Goal: Information Seeking & Learning: Compare options

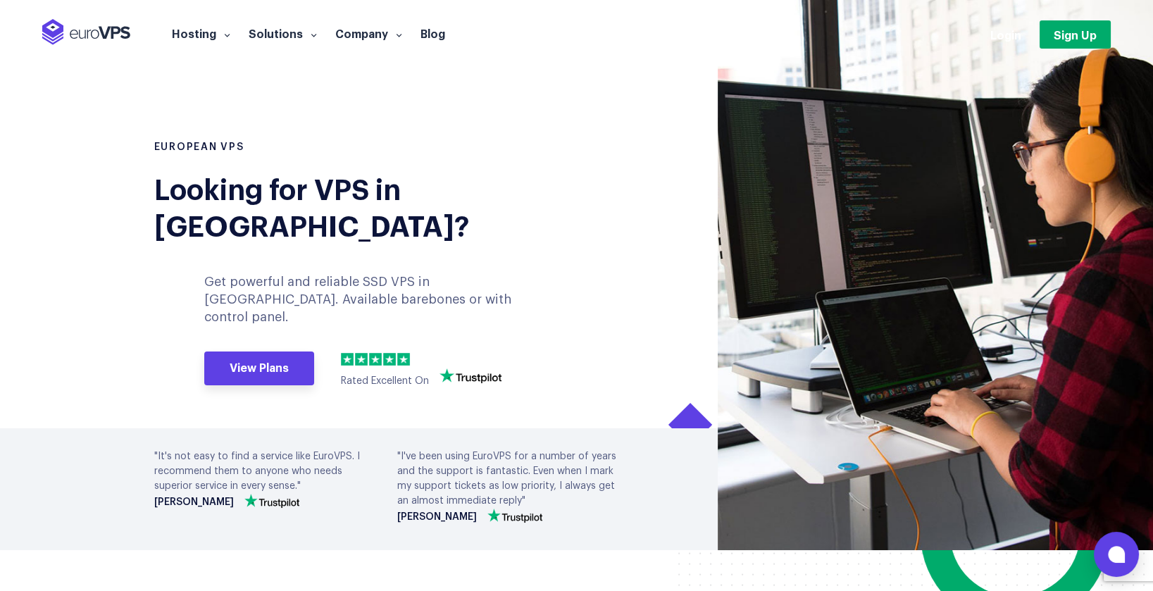
click at [107, 272] on section "European VPS Looking for VPS in [GEOGRAPHIC_DATA]? Get powerful and reliable SS…" at bounding box center [576, 275] width 1153 height 550
click at [242, 351] on link "View Plans" at bounding box center [259, 368] width 110 height 34
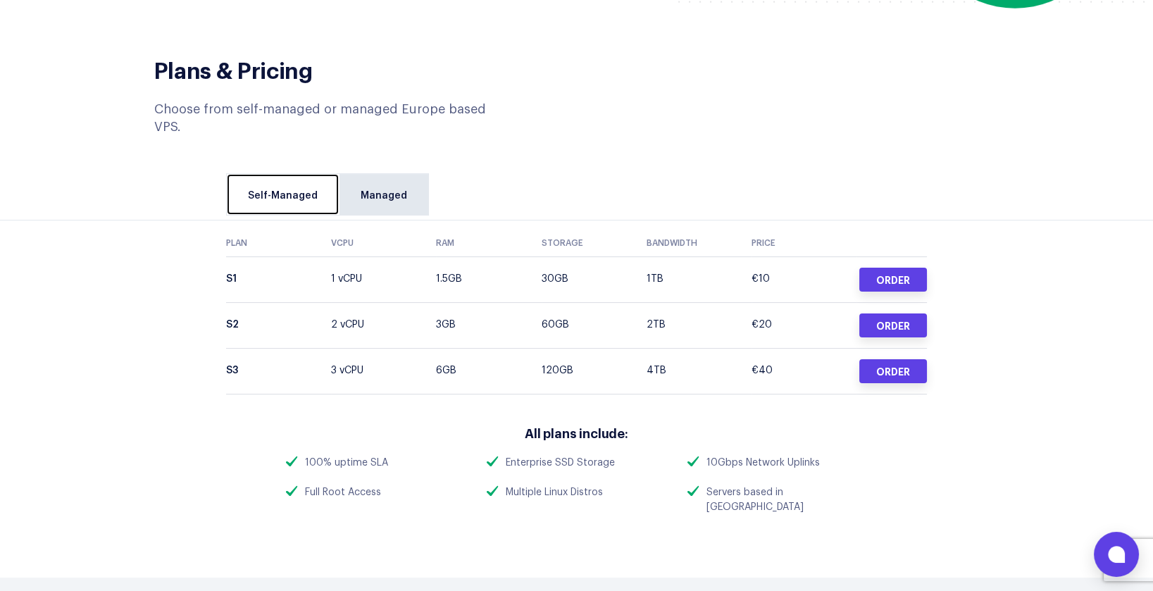
click at [271, 174] on link "Self-Managed" at bounding box center [283, 194] width 112 height 41
click at [377, 174] on link "Managed" at bounding box center [384, 194] width 89 height 41
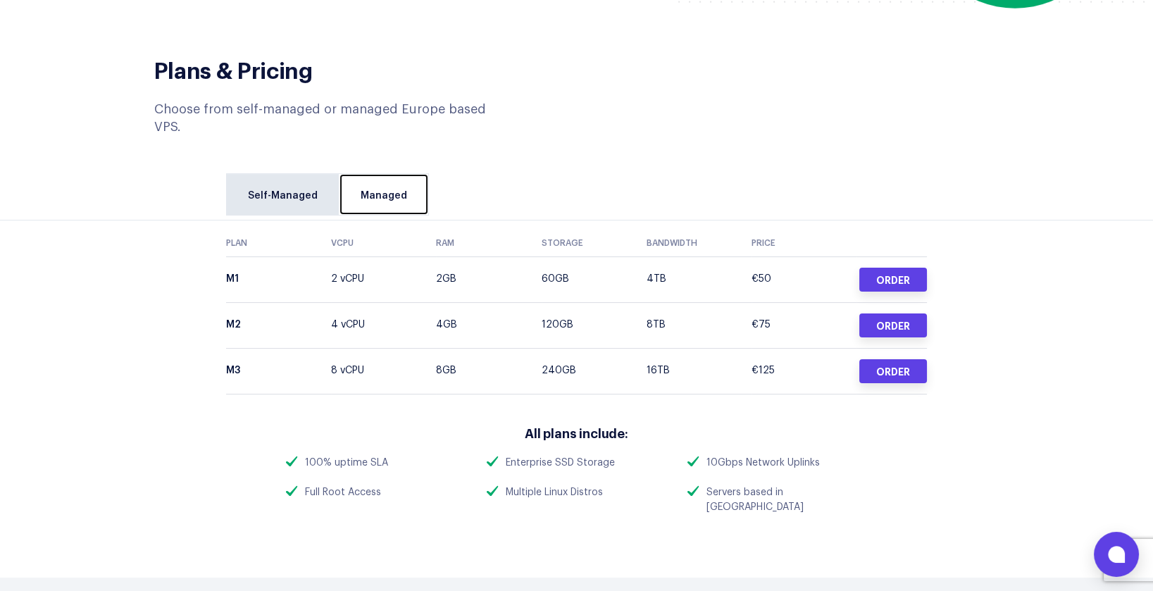
click at [382, 174] on link "Managed" at bounding box center [384, 194] width 89 height 41
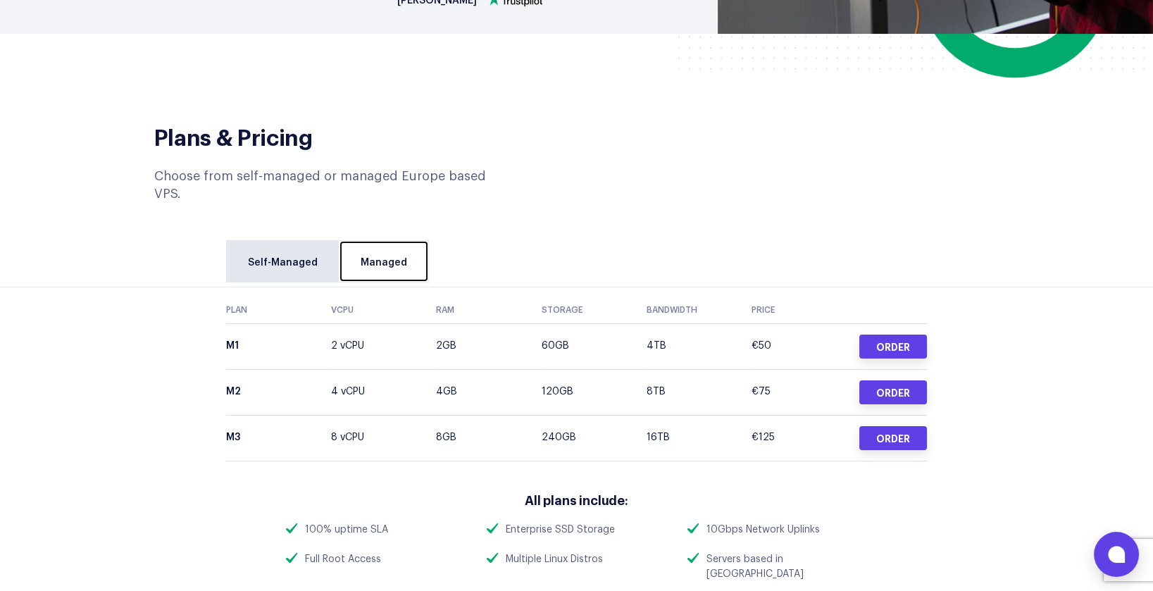
scroll to position [499, 0]
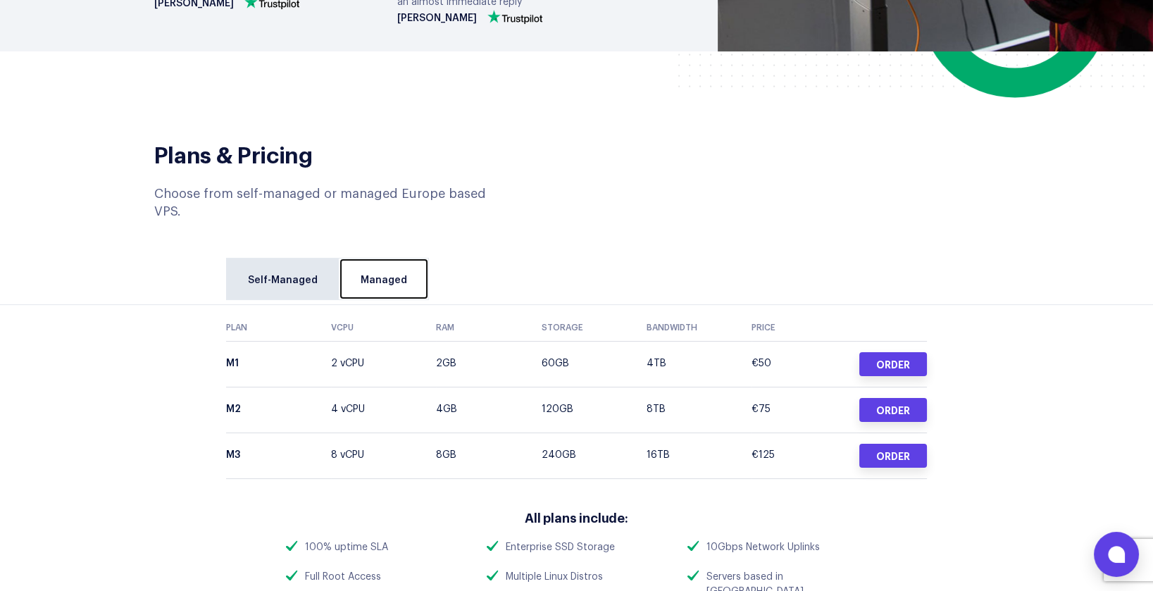
click at [404, 259] on link "Managed" at bounding box center [384, 279] width 89 height 41
click at [349, 259] on link "Managed" at bounding box center [384, 279] width 89 height 41
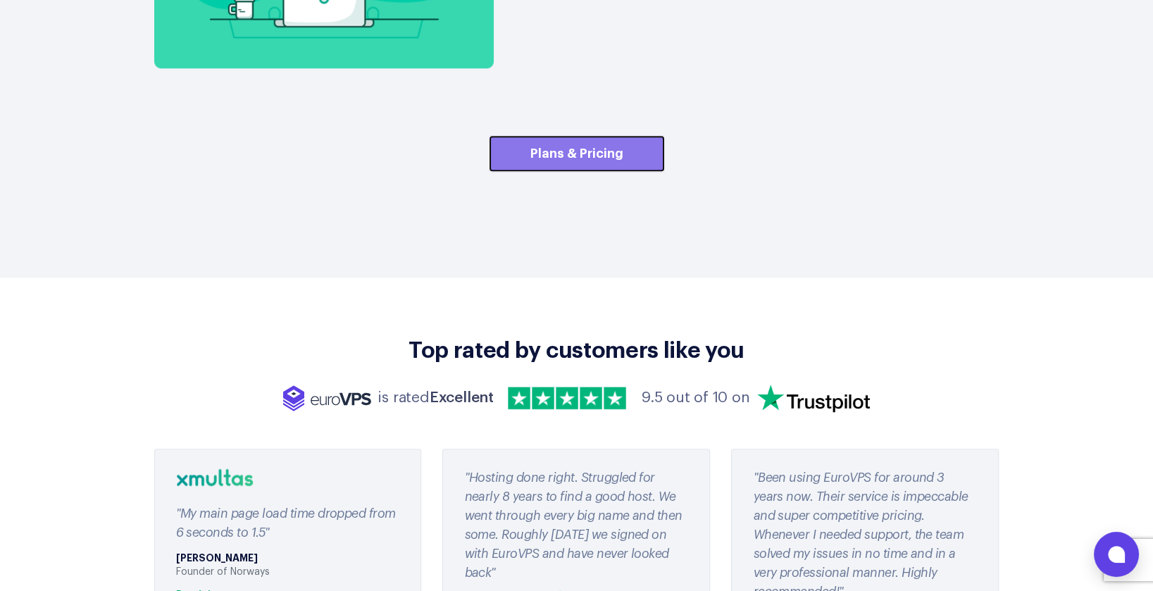
click at [605, 135] on link "Plans & Pricing" at bounding box center [577, 153] width 176 height 37
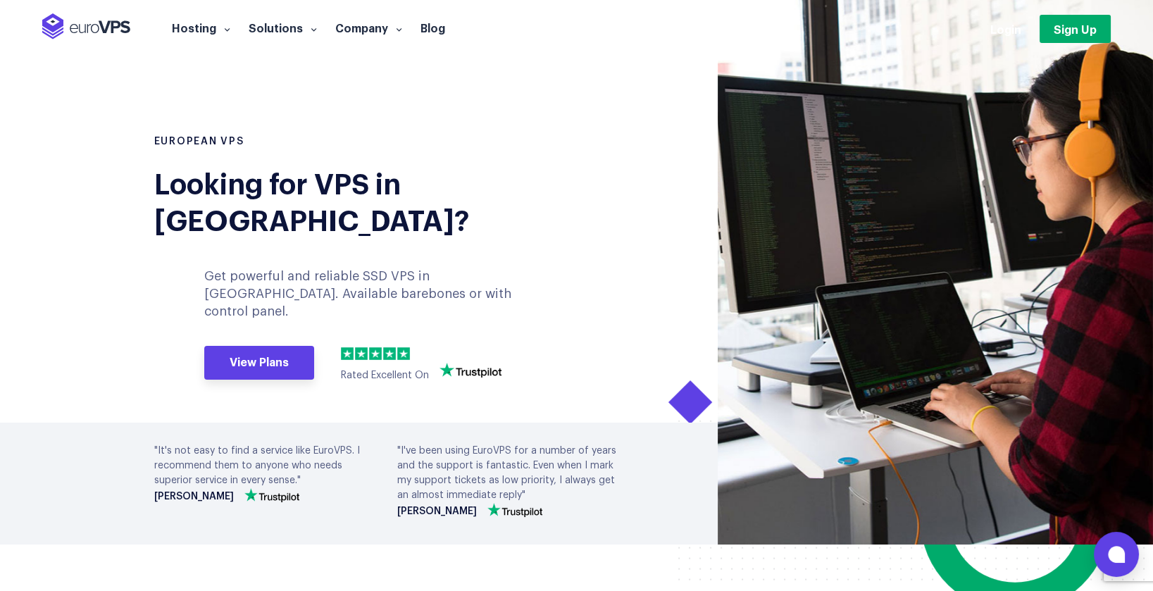
scroll to position [0, 0]
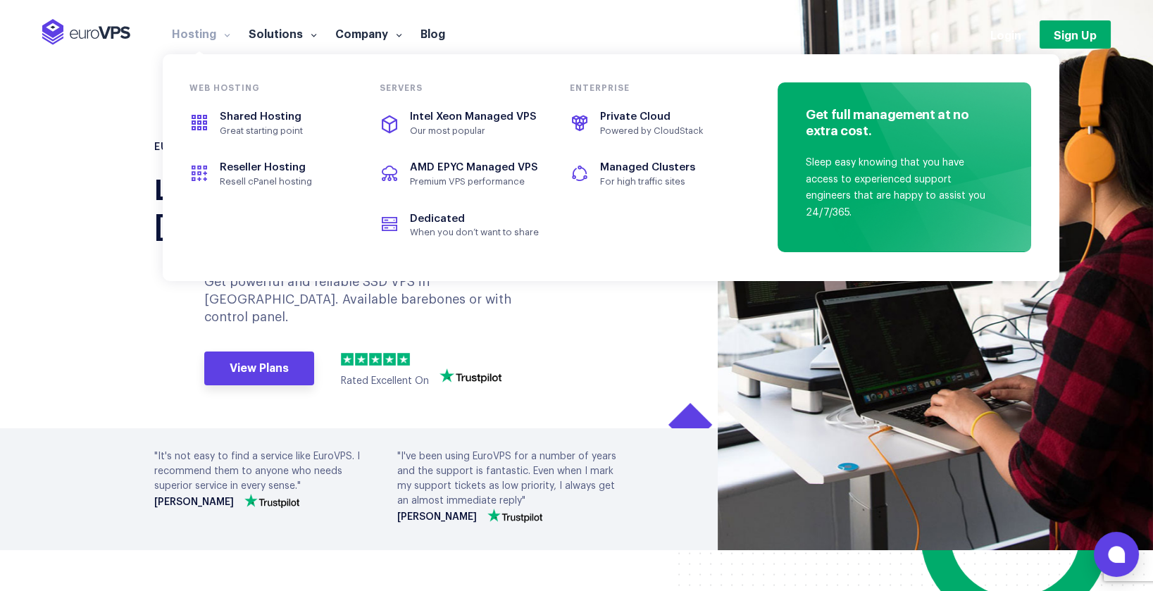
click at [212, 35] on link "Hosting" at bounding box center [201, 33] width 77 height 14
click at [235, 123] on span "Shared Hosting" at bounding box center [271, 117] width 158 height 16
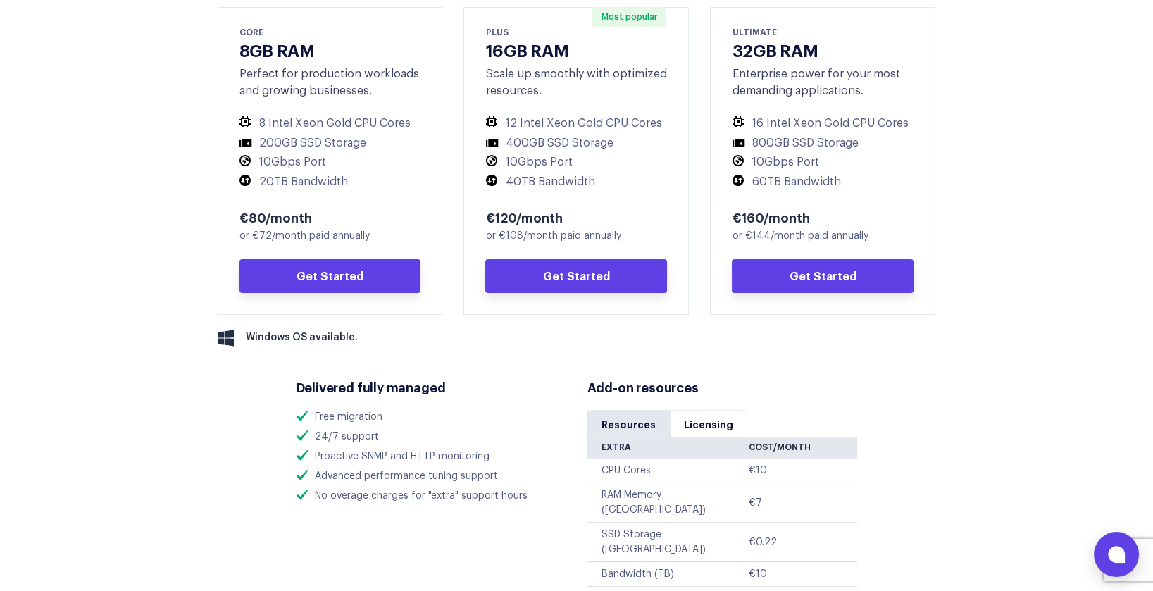
scroll to position [845, 0]
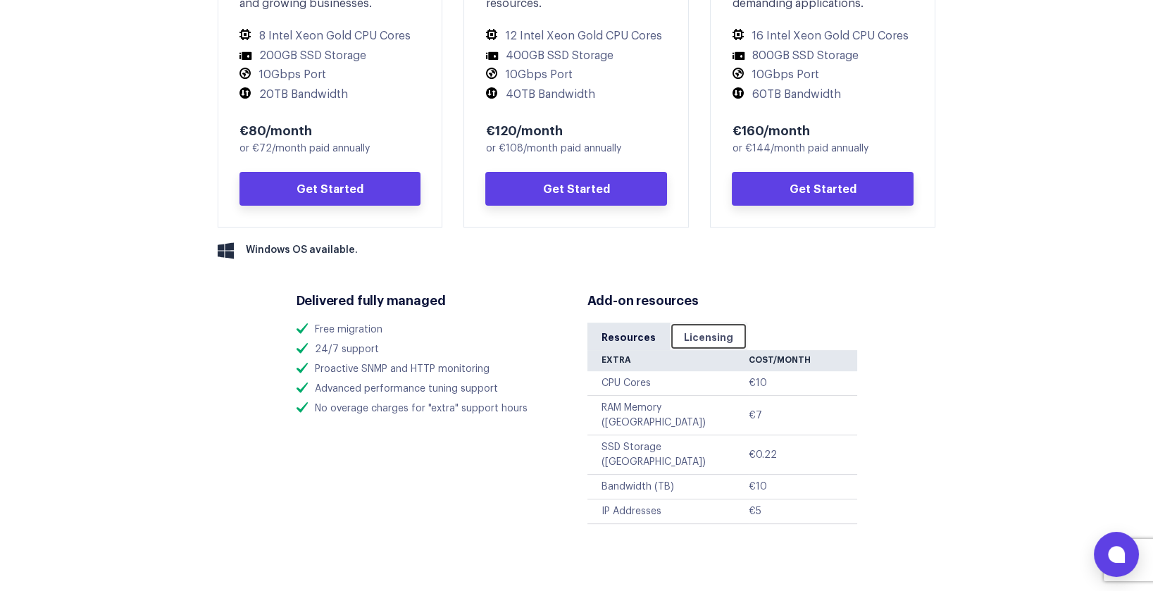
click at [708, 331] on link "Licensing" at bounding box center [708, 336] width 77 height 27
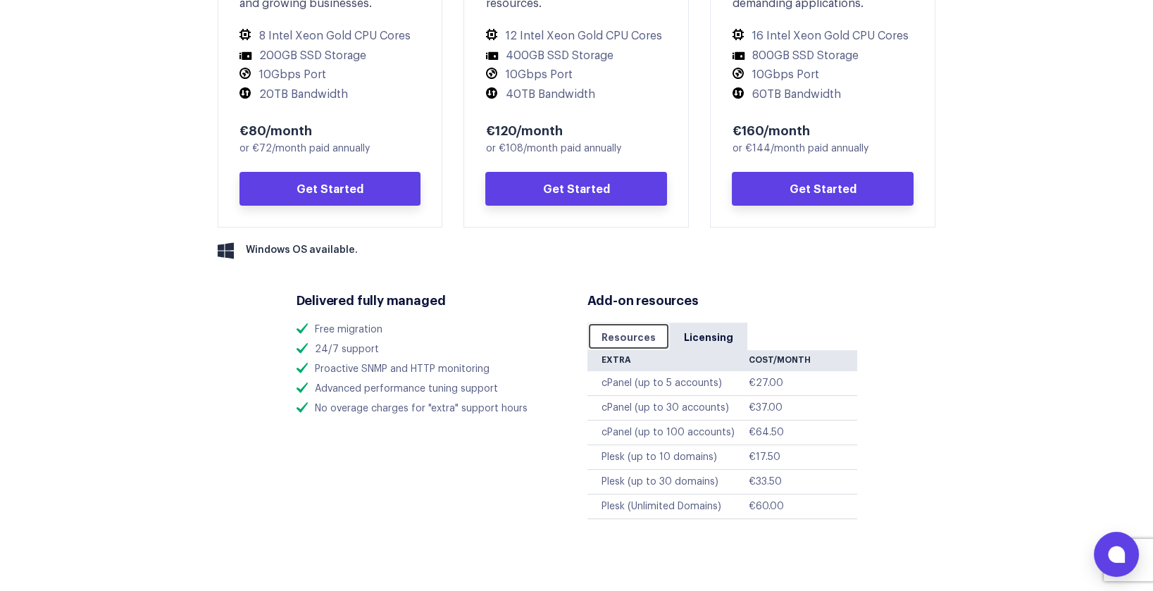
click at [616, 333] on link "Resources" at bounding box center [628, 336] width 82 height 27
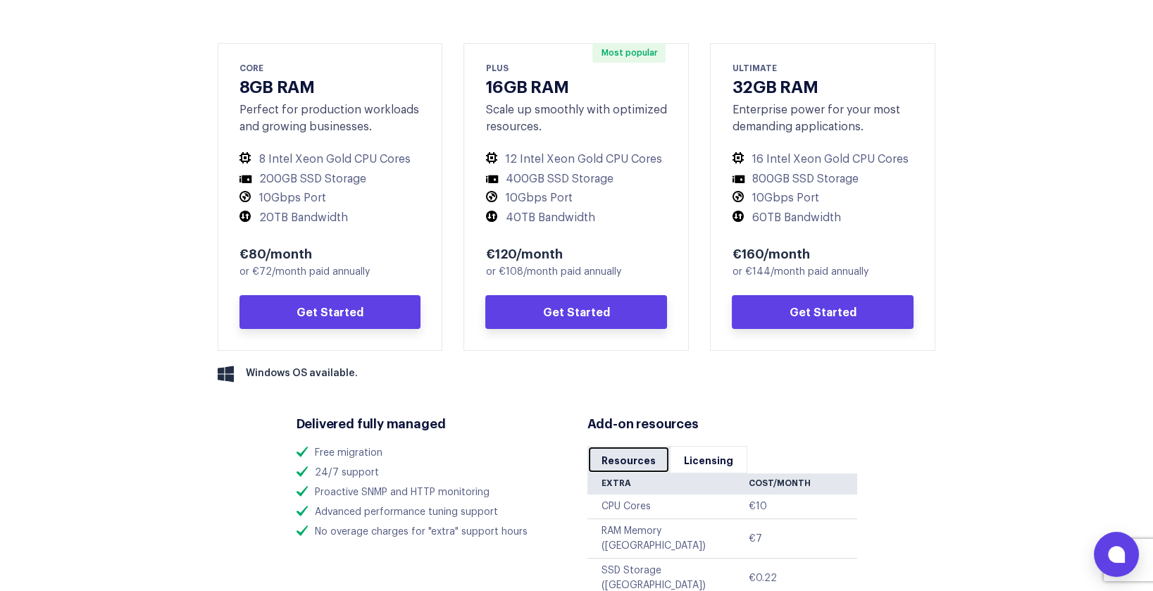
scroll to position [676, 0]
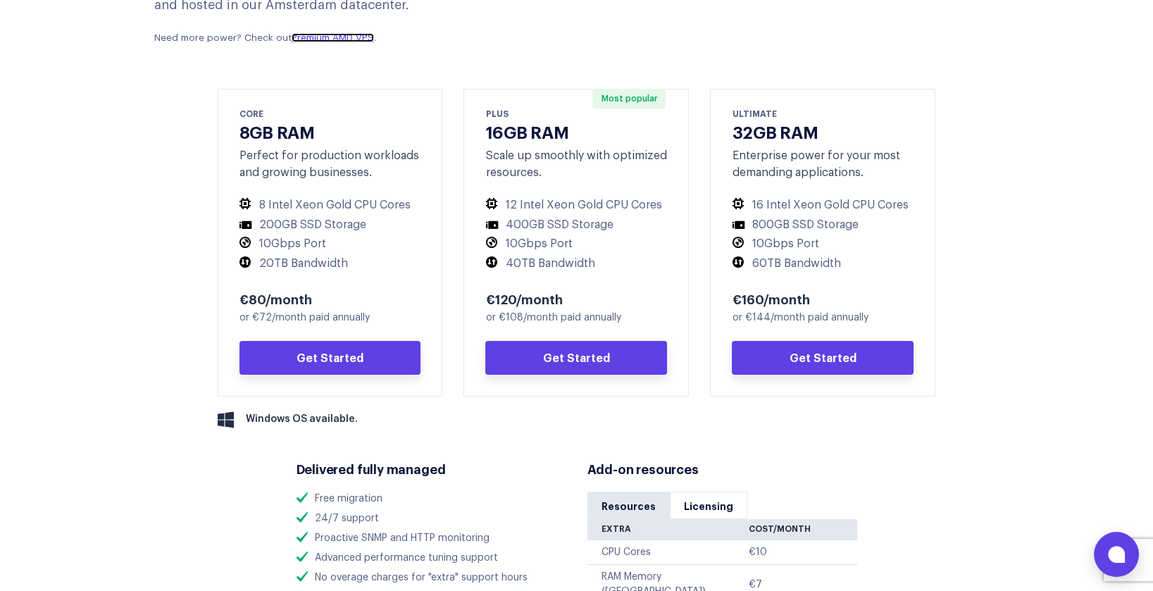
click at [329, 42] on link "Premium AMD VPS" at bounding box center [333, 37] width 82 height 9
click at [168, 373] on div "Your performance starts here. Strike the perfect balance of performance and rel…" at bounding box center [577, 300] width 888 height 804
